Goal: Information Seeking & Learning: Find contact information

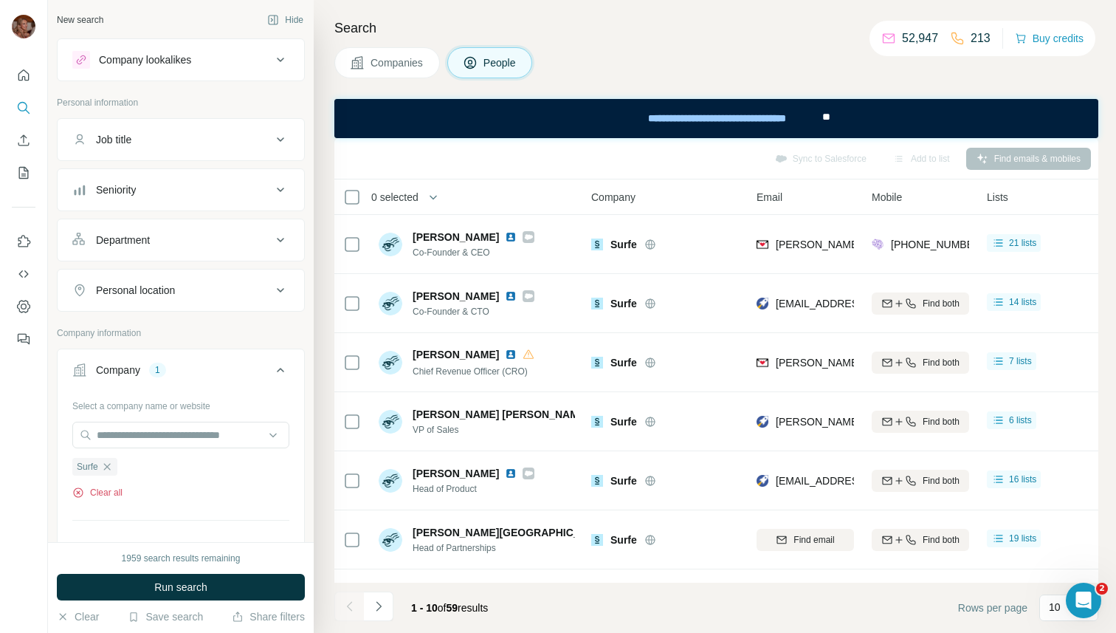
click at [106, 487] on button "Clear all" at bounding box center [97, 492] width 50 height 13
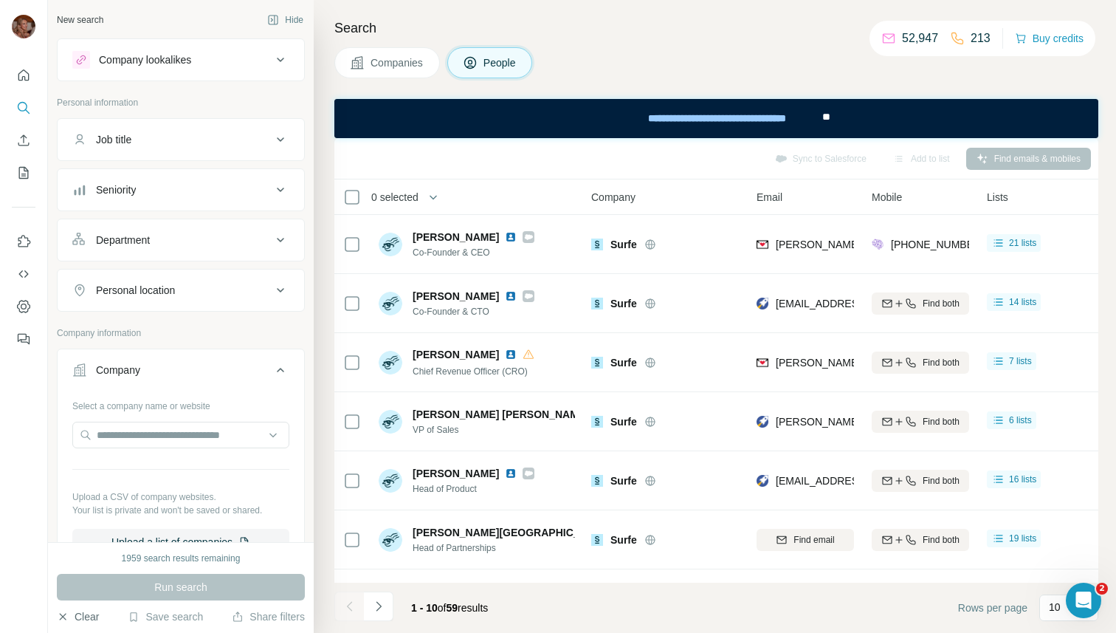
click at [88, 616] on button "Clear" at bounding box center [78, 616] width 42 height 15
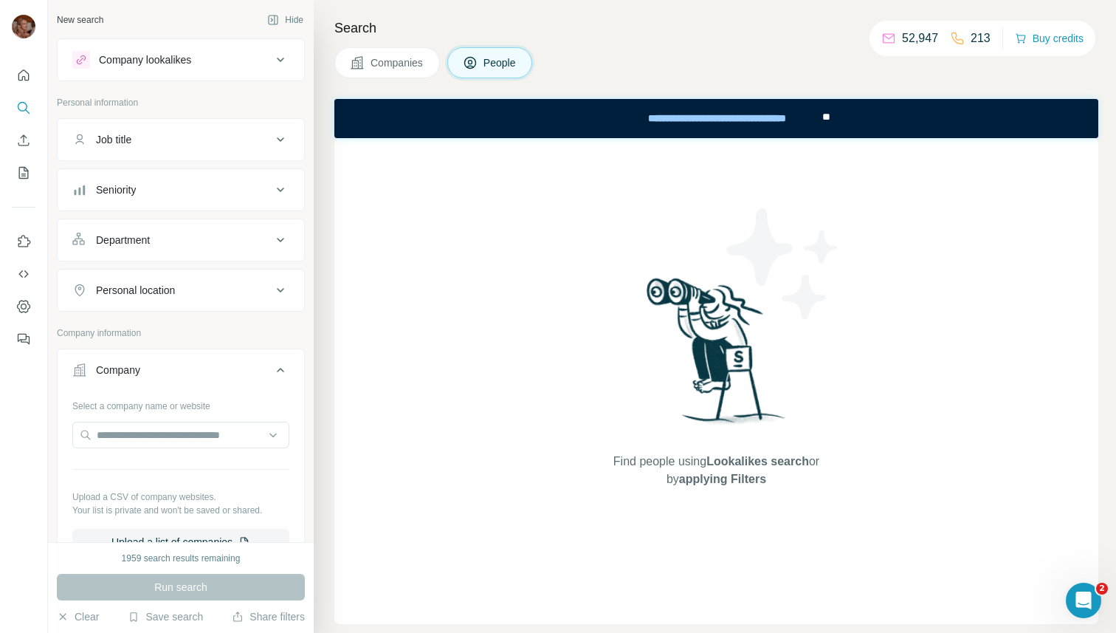
click at [272, 371] on icon at bounding box center [281, 370] width 18 height 18
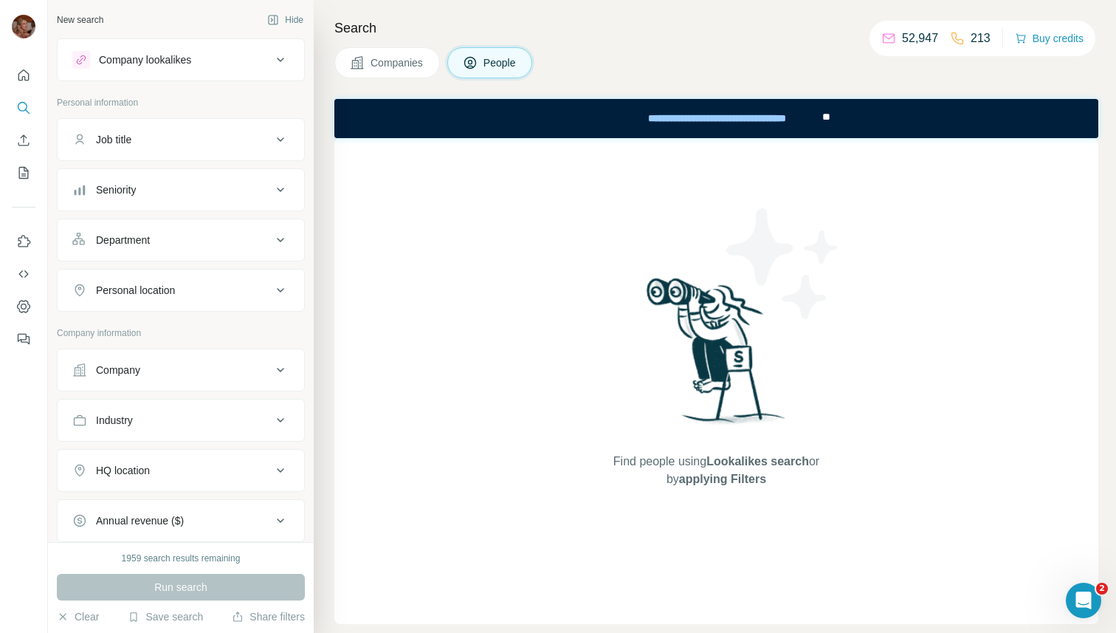
click at [363, 66] on icon at bounding box center [357, 62] width 15 height 15
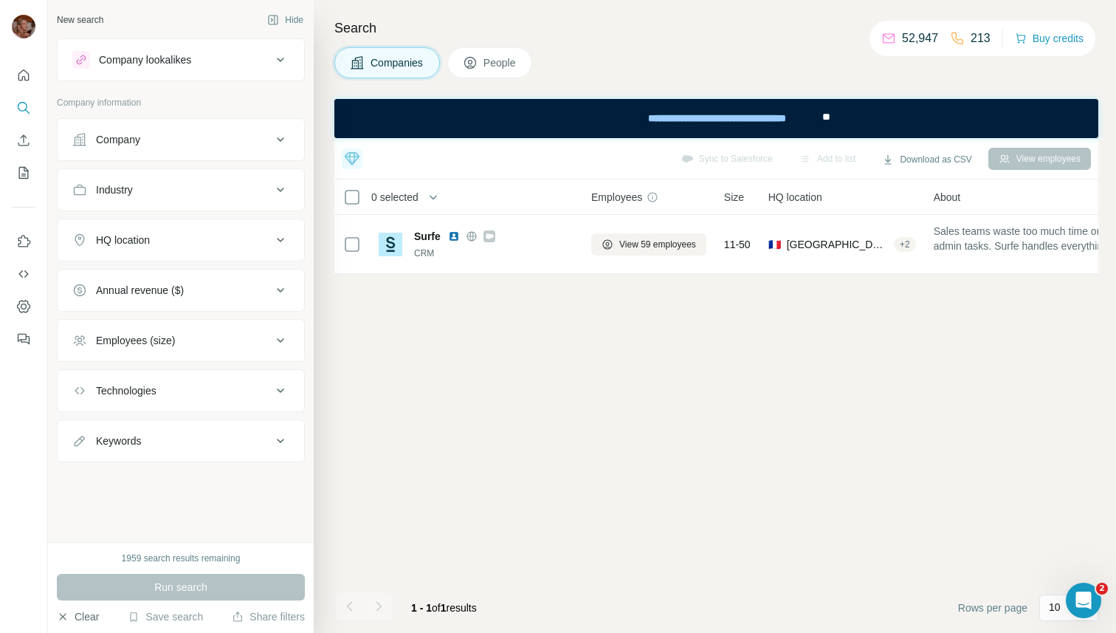
click at [86, 620] on button "Clear" at bounding box center [78, 616] width 42 height 15
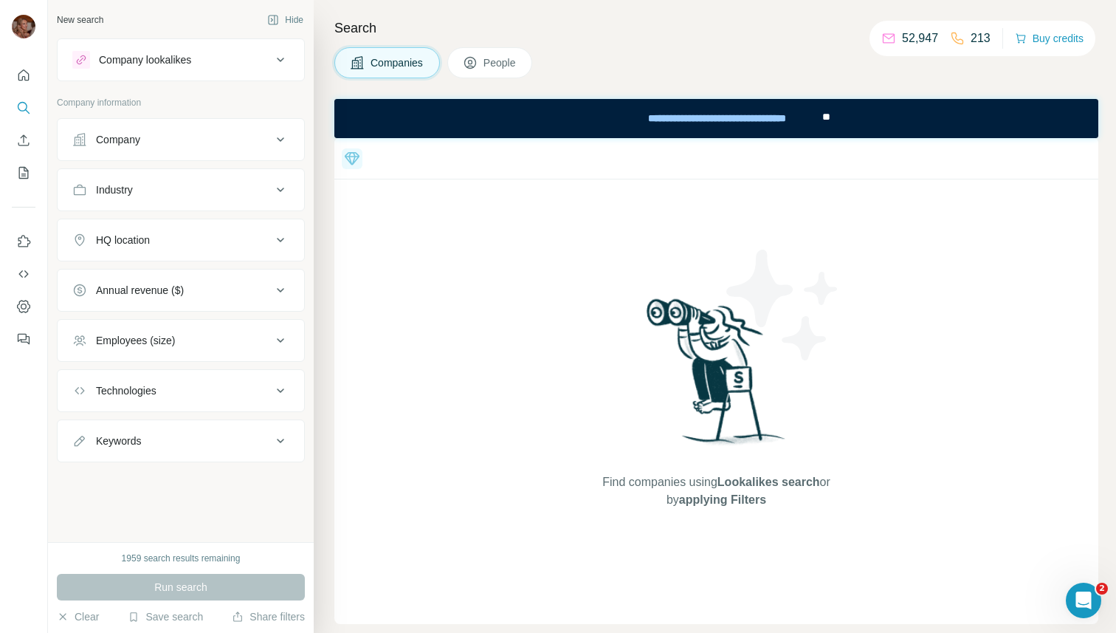
click at [351, 161] on icon at bounding box center [352, 159] width 18 height 18
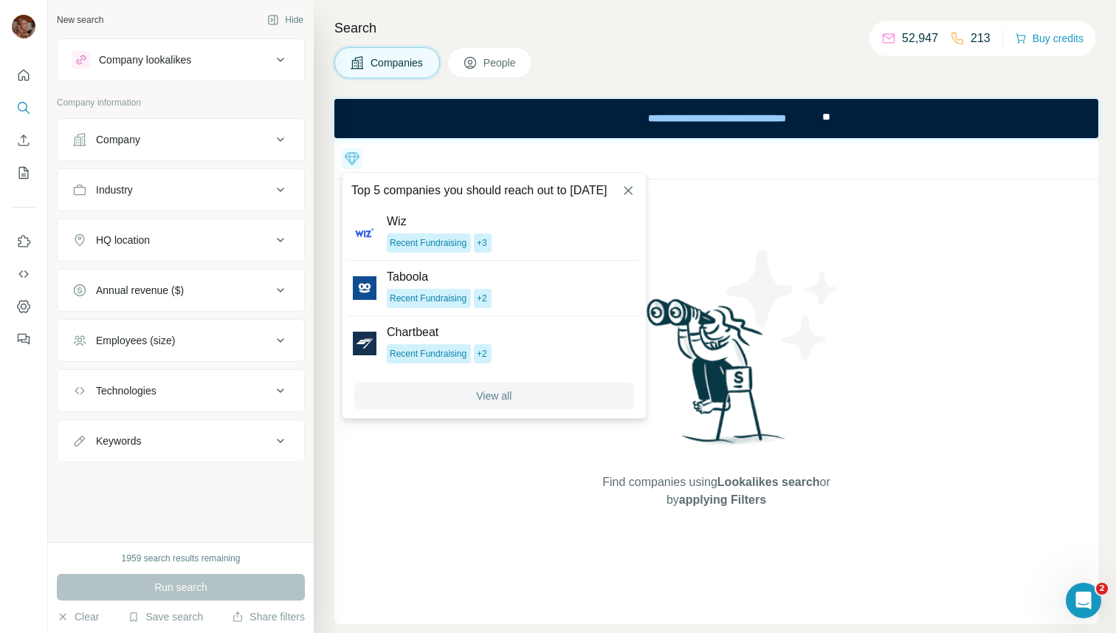
click at [509, 395] on span "View all" at bounding box center [493, 395] width 35 height 15
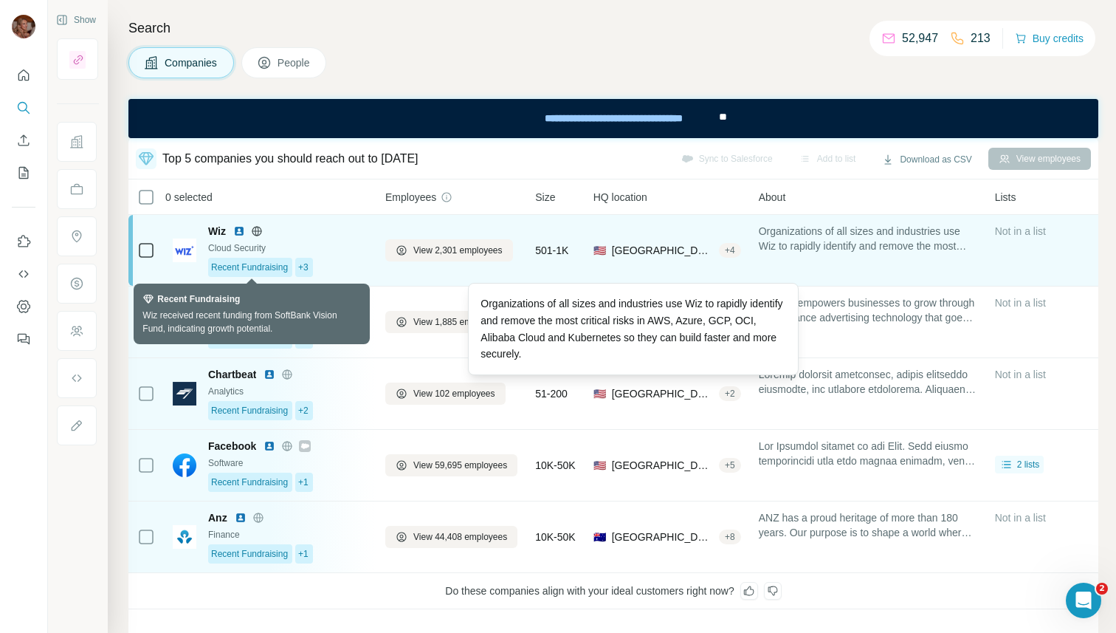
click at [243, 261] on span "Recent Fundraising" at bounding box center [249, 267] width 77 height 13
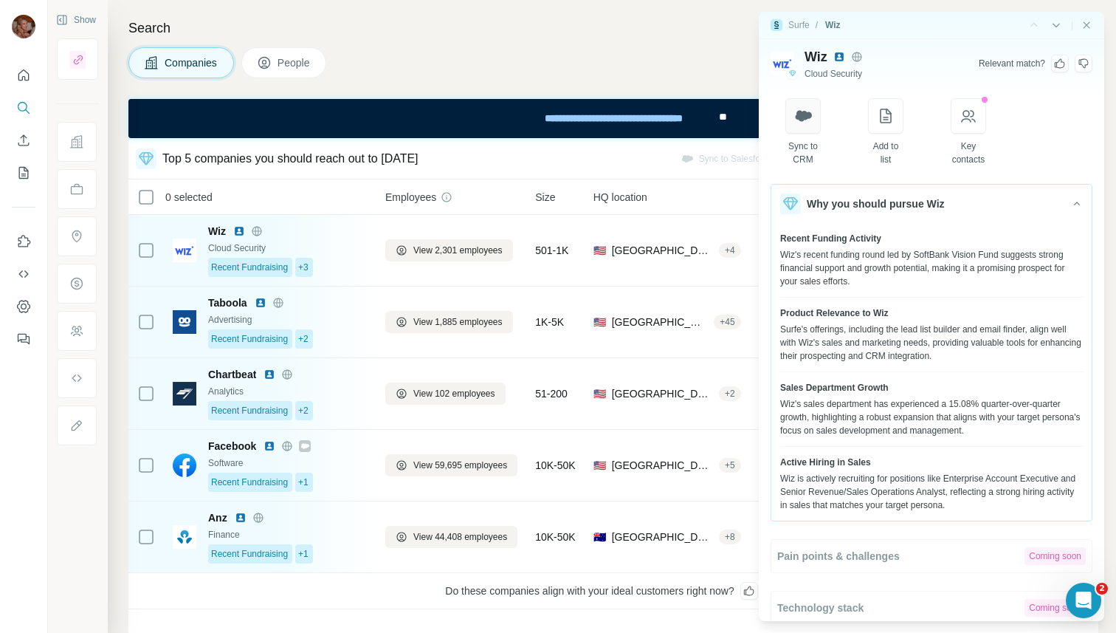
click at [802, 124] on icon "button" at bounding box center [803, 116] width 18 height 18
click at [602, 157] on button "Cancel" at bounding box center [605, 159] width 66 height 22
click at [1087, 23] on icon "Close side panel" at bounding box center [1087, 25] width 12 height 12
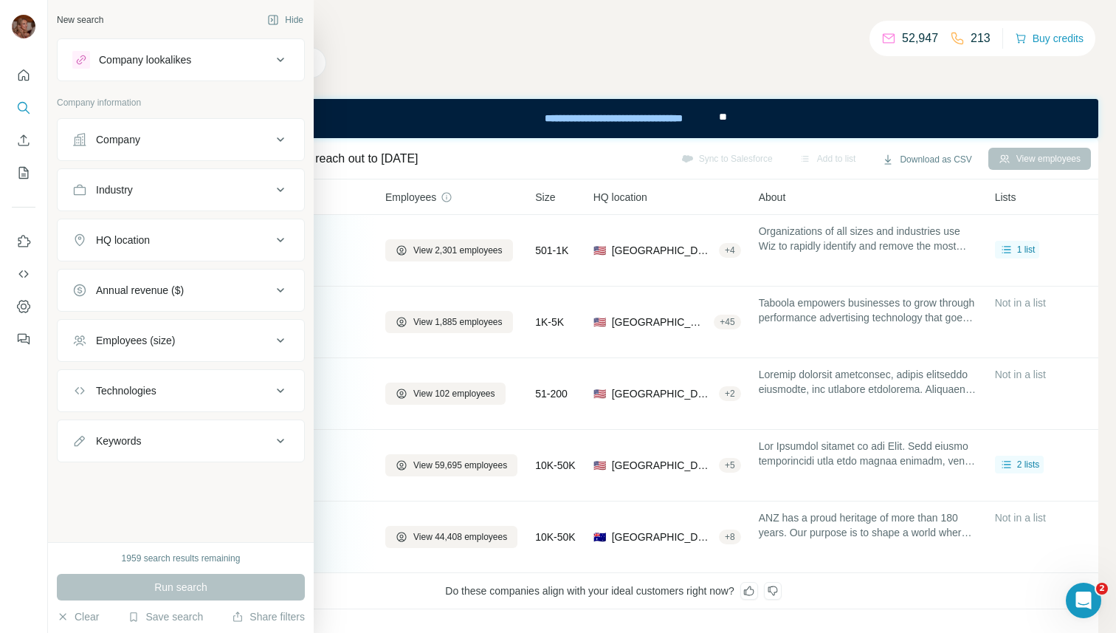
click at [106, 142] on div "Company" at bounding box center [118, 139] width 44 height 15
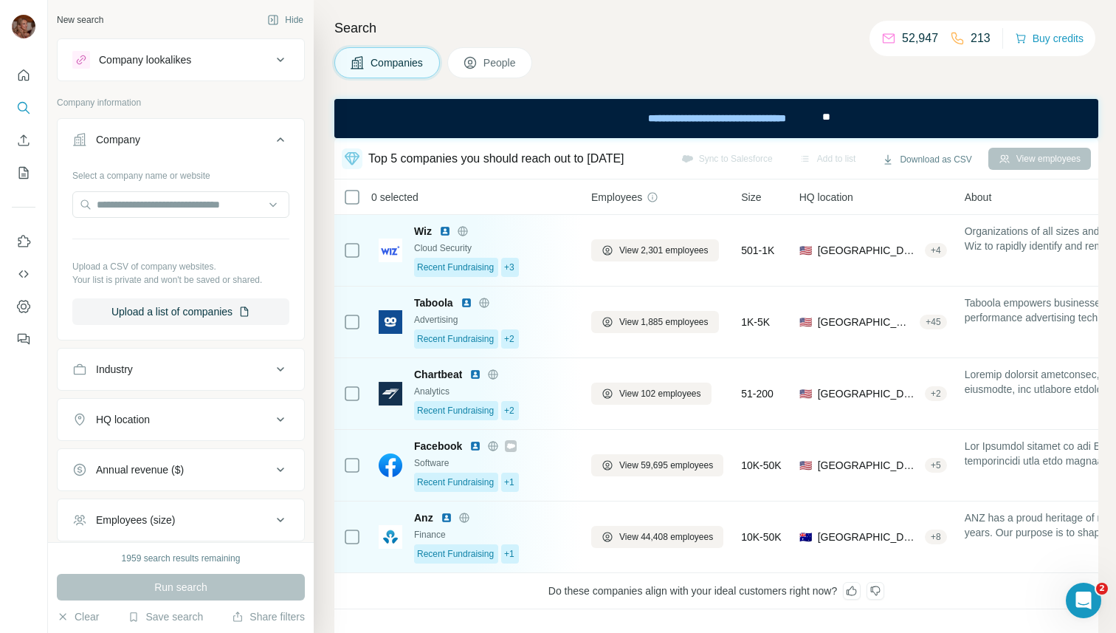
click at [68, 625] on div "1959 search results remaining Run search Clear Save search Share filters" at bounding box center [181, 587] width 266 height 91
click at [75, 611] on button "Clear" at bounding box center [78, 616] width 42 height 15
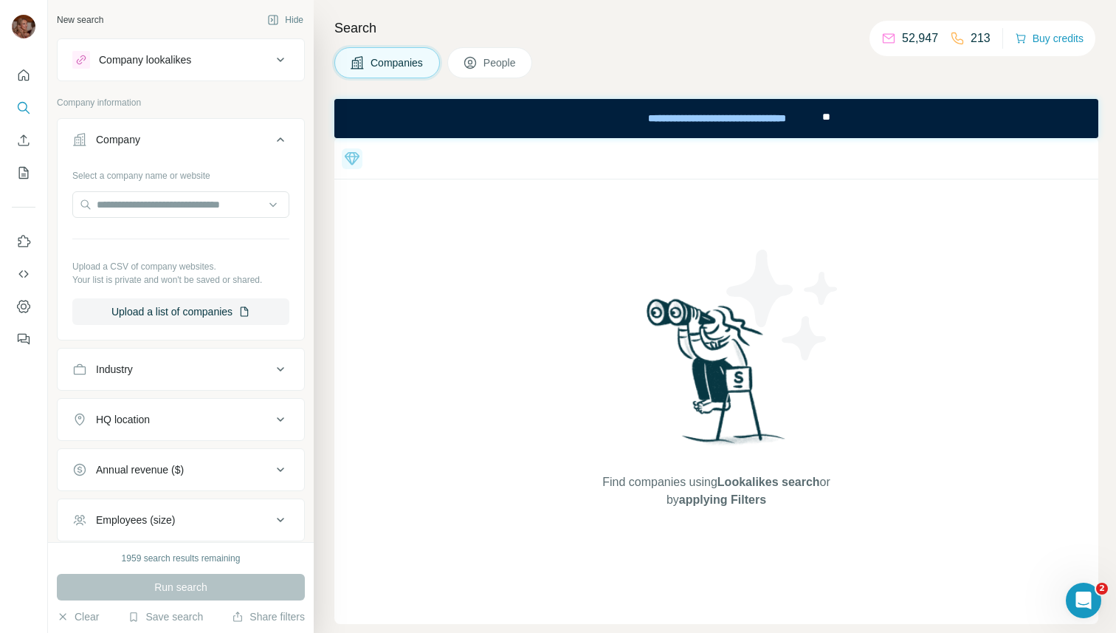
click at [272, 140] on icon at bounding box center [281, 140] width 18 height 18
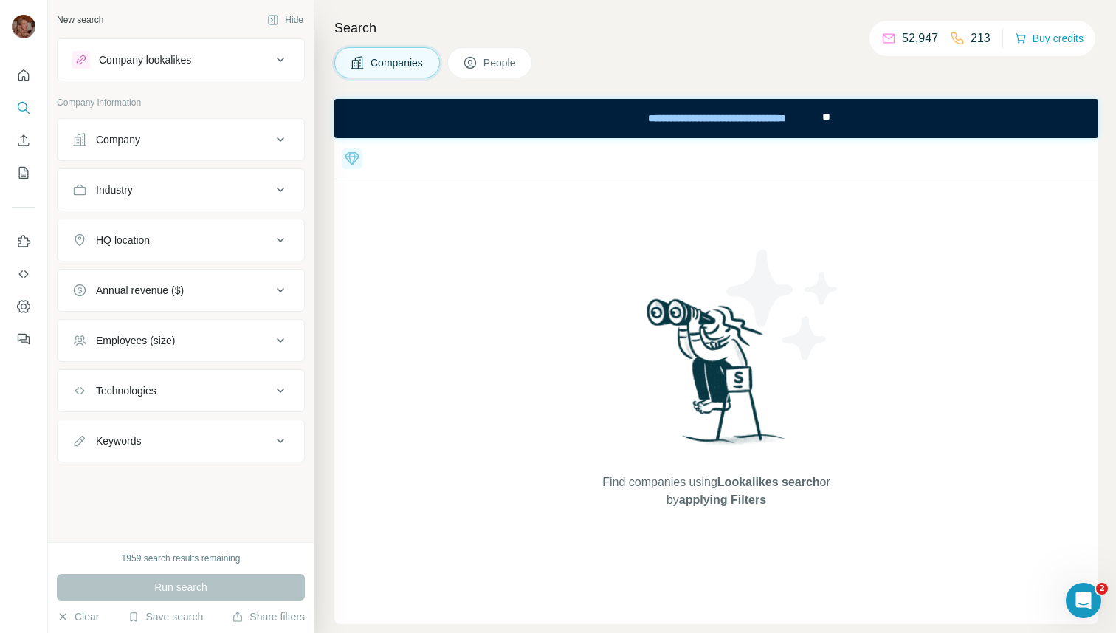
click at [280, 137] on icon at bounding box center [281, 140] width 18 height 18
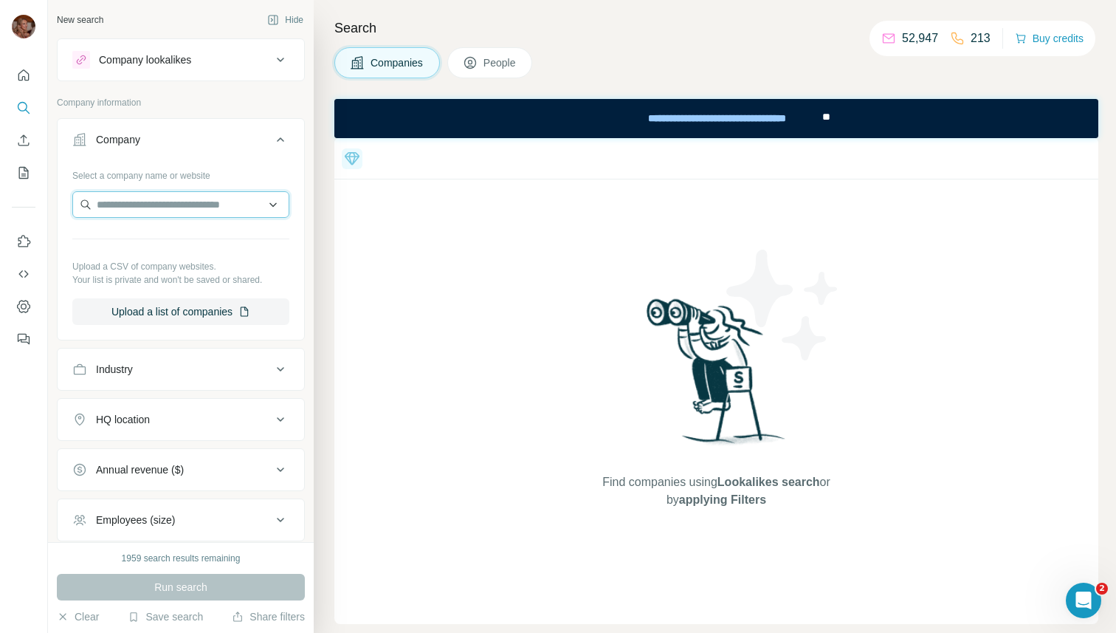
click at [173, 211] on input "text" at bounding box center [180, 204] width 217 height 27
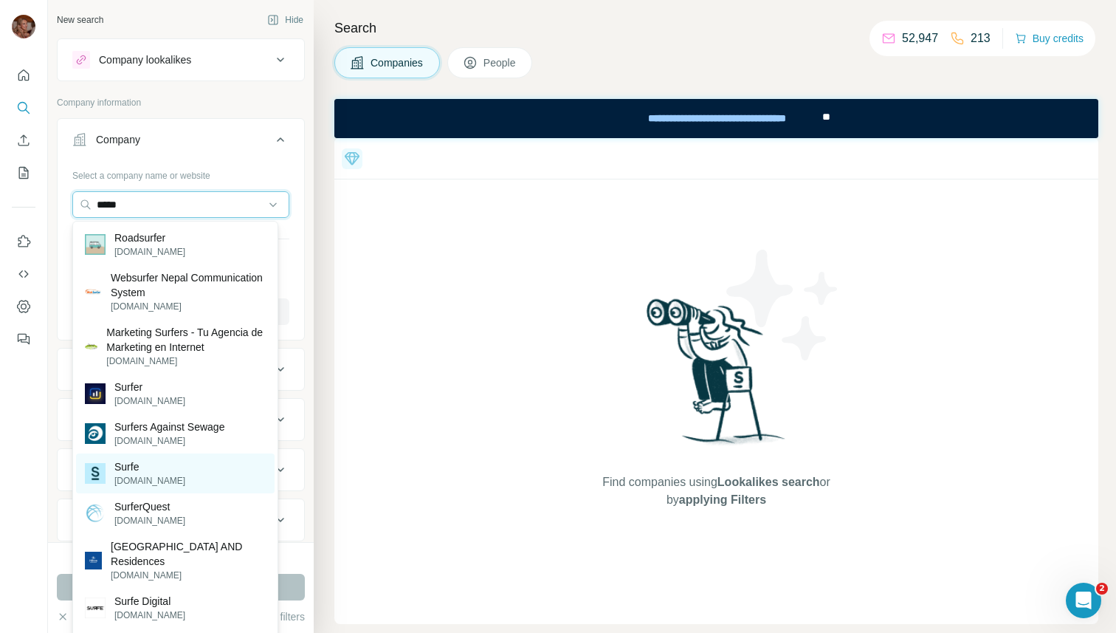
type input "*****"
click at [145, 474] on p "[DOMAIN_NAME]" at bounding box center [149, 480] width 71 height 13
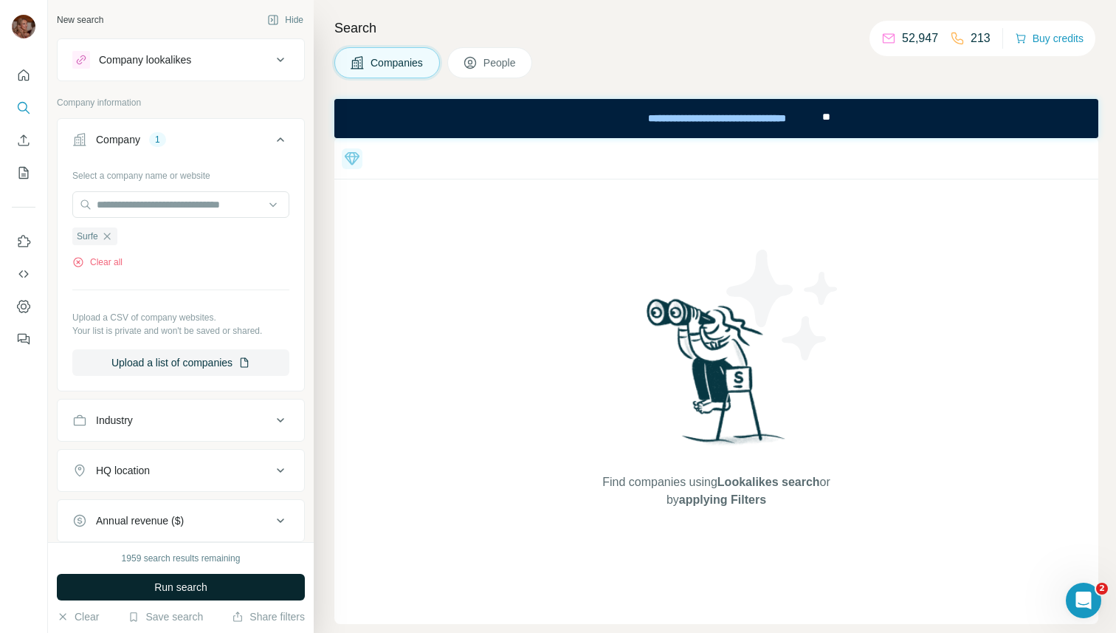
click at [167, 580] on span "Run search" at bounding box center [180, 587] width 53 height 15
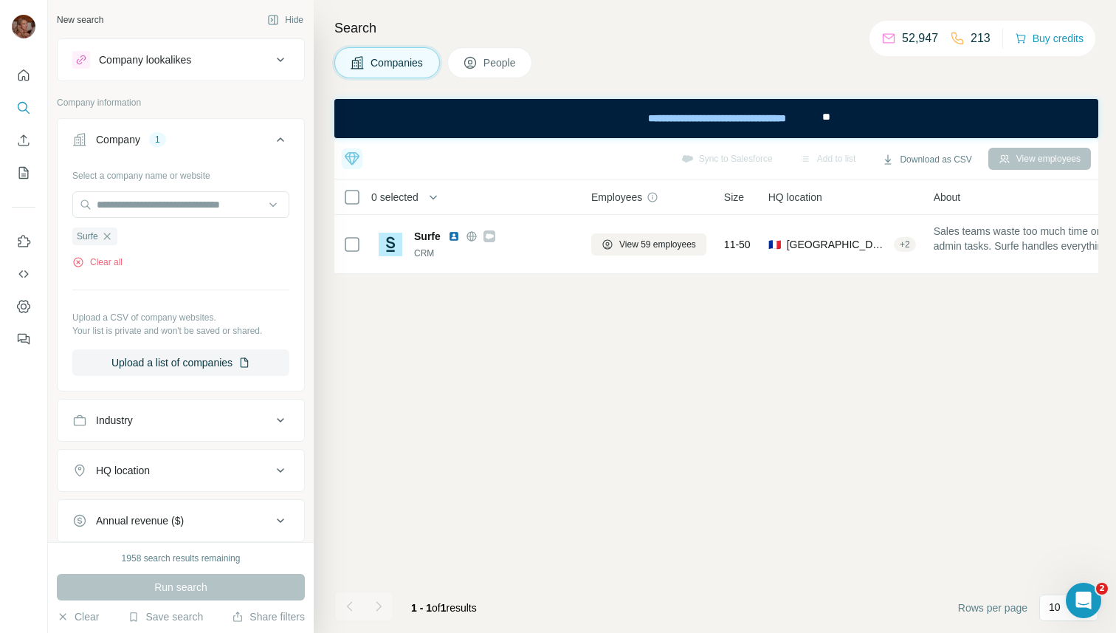
click at [515, 73] on button "People" at bounding box center [490, 62] width 86 height 31
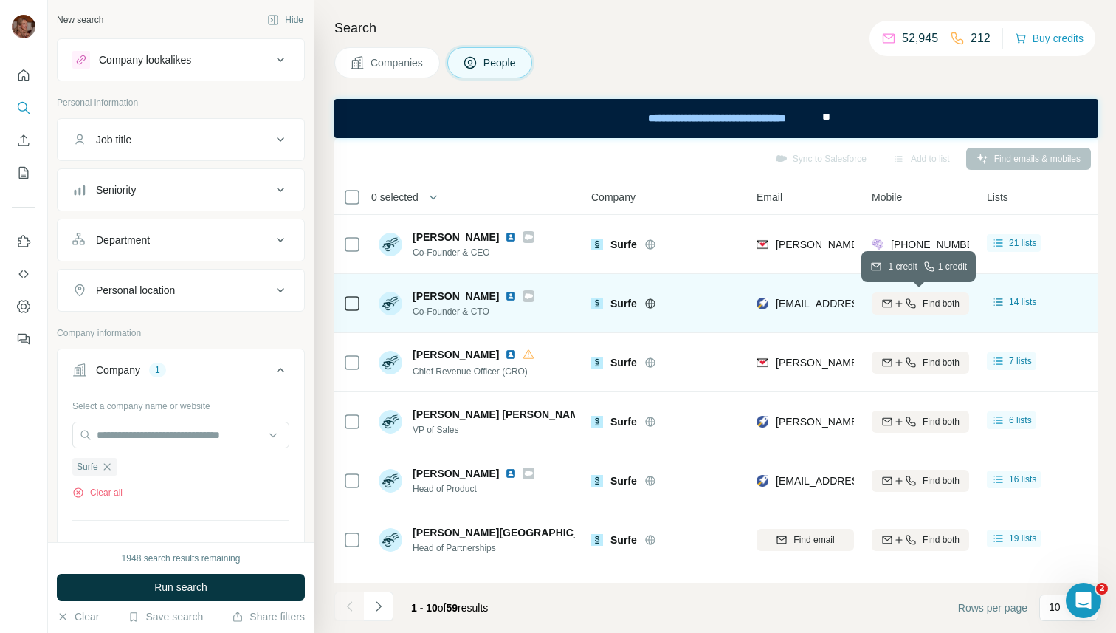
click at [933, 308] on span "Find both" at bounding box center [941, 303] width 37 height 13
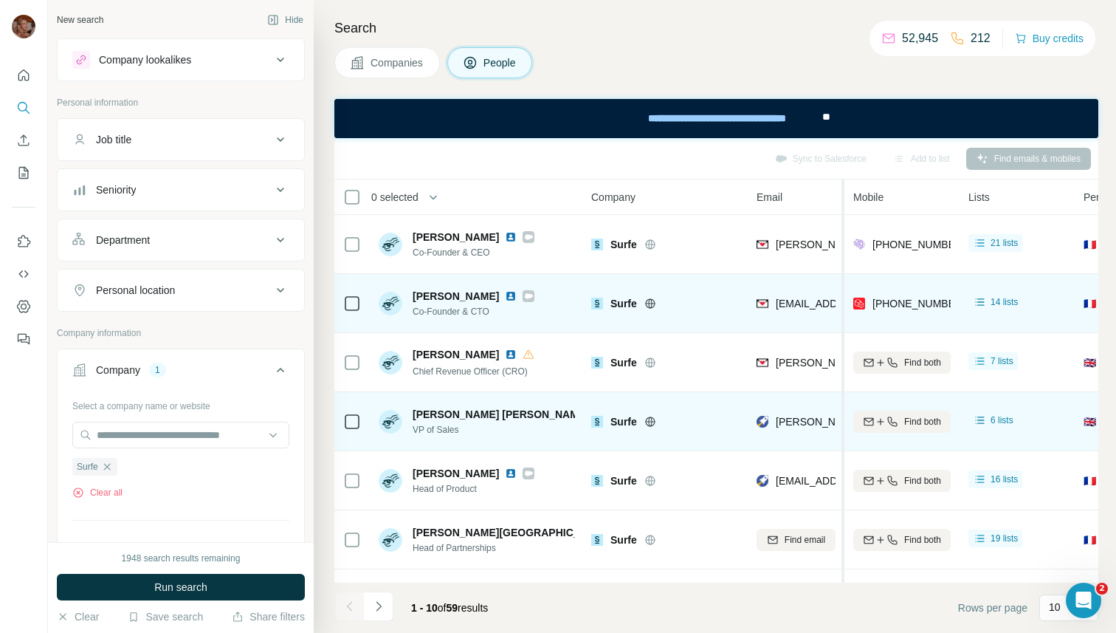
drag, startPoint x: 858, startPoint y: 421, endPoint x: 845, endPoint y: 414, distance: 14.9
click at [845, 414] on table "0 selected People Company Email Mobile Lists Personal location Seniority Depart…" at bounding box center [959, 492] width 1251 height 626
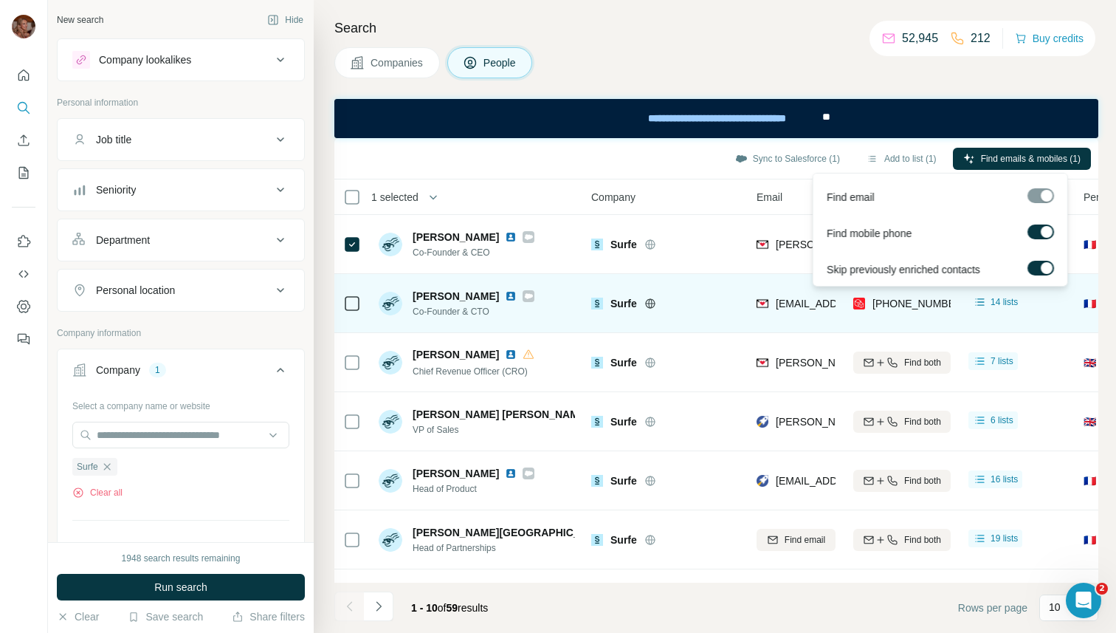
click at [1043, 267] on div at bounding box center [1047, 268] width 12 height 12
click at [1036, 268] on div at bounding box center [1035, 268] width 12 height 12
click at [1045, 190] on div at bounding box center [1041, 195] width 27 height 15
click at [1045, 196] on div at bounding box center [1041, 195] width 27 height 15
click at [1047, 229] on div at bounding box center [1047, 232] width 12 height 12
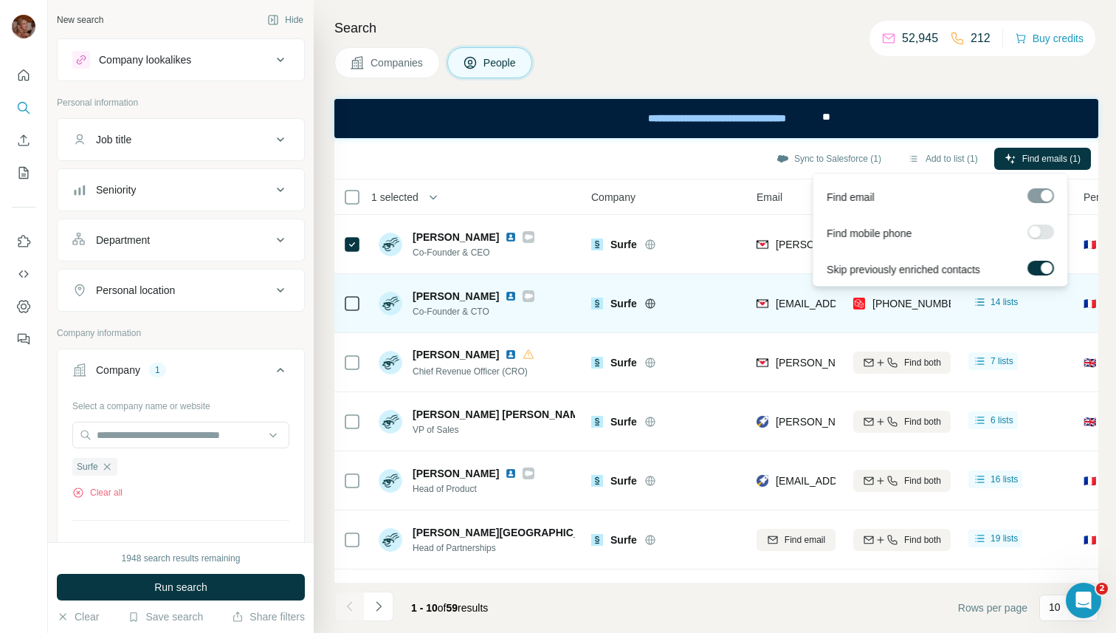
click at [1041, 233] on label at bounding box center [1041, 231] width 27 height 15
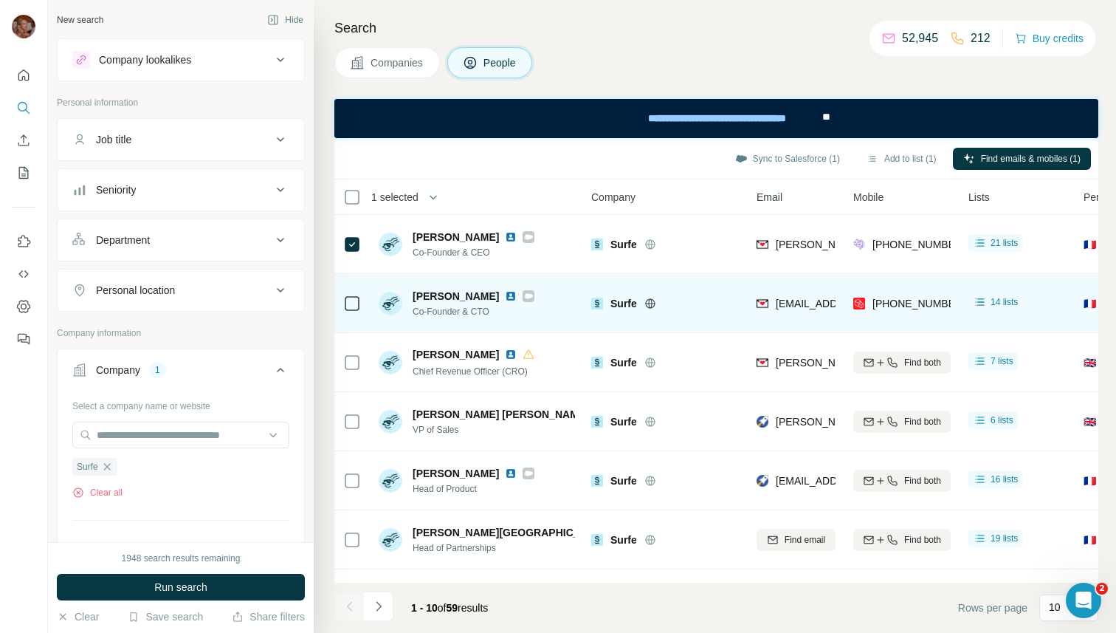
click at [664, 168] on div "Sync to Salesforce (1) Add to list (1) Find emails & mobiles (1)" at bounding box center [716, 158] width 749 height 26
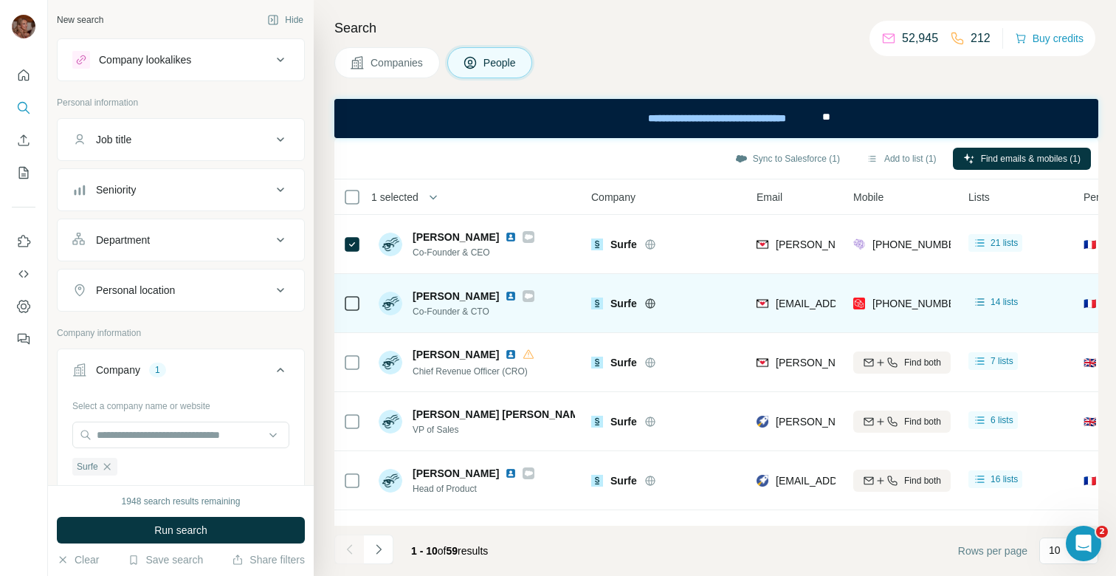
click at [353, 154] on div "Sync to Salesforce (1) Add to list (1) Find emails & mobiles (1)" at bounding box center [716, 158] width 749 height 26
